Goal: Transaction & Acquisition: Purchase product/service

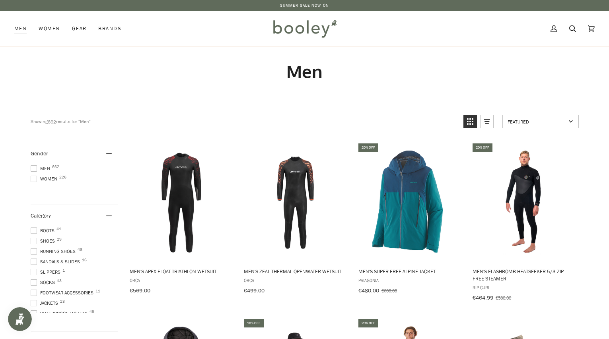
click at [297, 7] on link "SUMMER SALE NOW ON" at bounding box center [304, 5] width 49 height 6
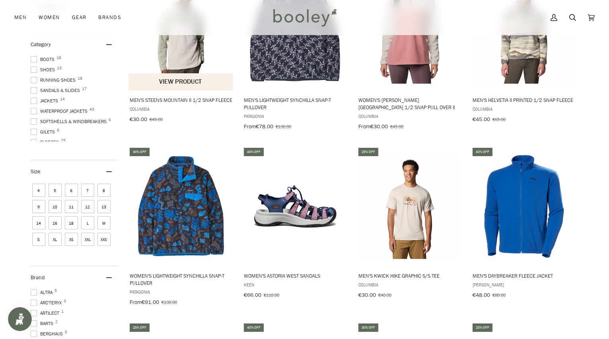
scroll to position [354, 0]
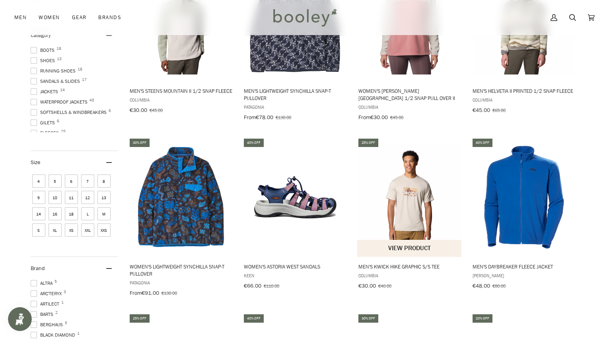
click at [396, 208] on img "Men's Kwick Hike Graphic S/S Tee" at bounding box center [409, 196] width 105 height 105
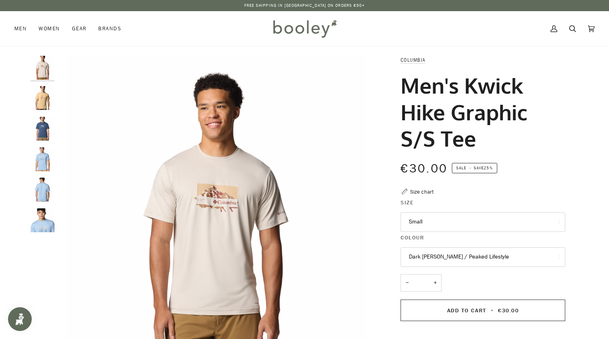
click at [427, 218] on button "Small" at bounding box center [483, 222] width 165 height 20
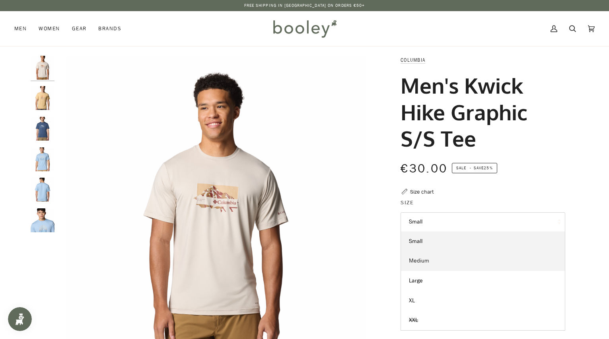
click at [438, 258] on link "Medium" at bounding box center [483, 261] width 164 height 20
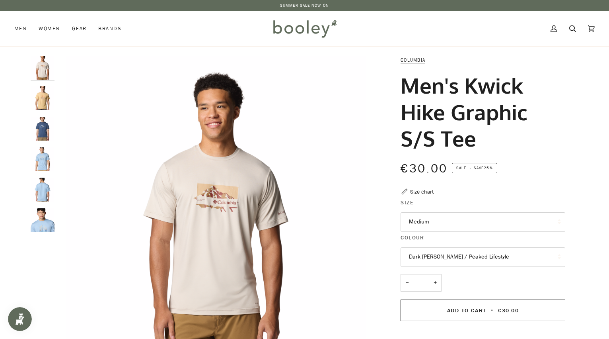
click at [438, 258] on button "Dark Stone Heather / Peaked Lifestyle" at bounding box center [483, 257] width 165 height 20
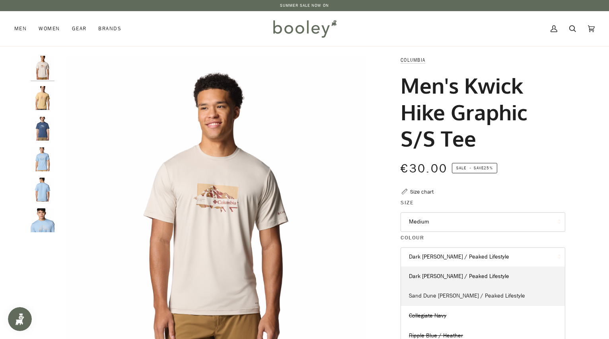
click at [438, 297] on span "Sand Dune Heather / Peaked Lifestyle" at bounding box center [467, 296] width 116 height 8
